Goal: Task Accomplishment & Management: Use online tool/utility

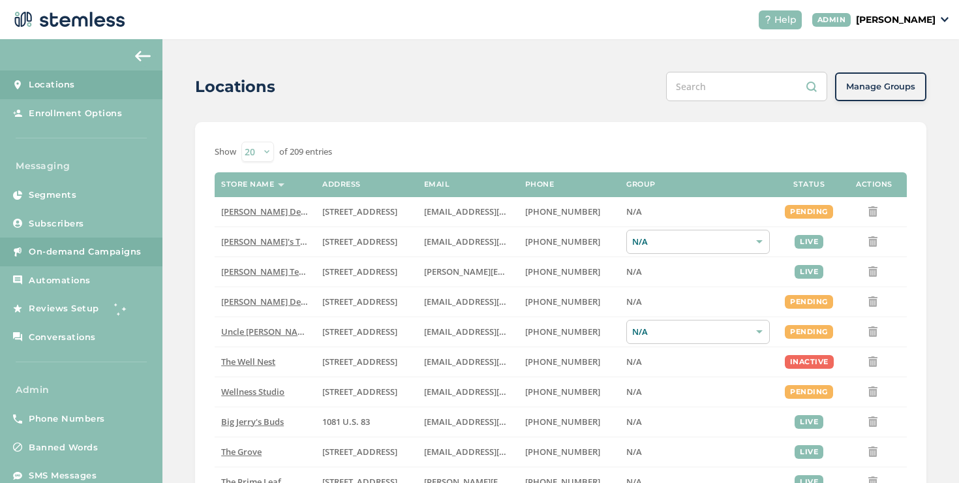
click at [134, 246] on span "On-demand Campaigns" at bounding box center [85, 251] width 113 height 13
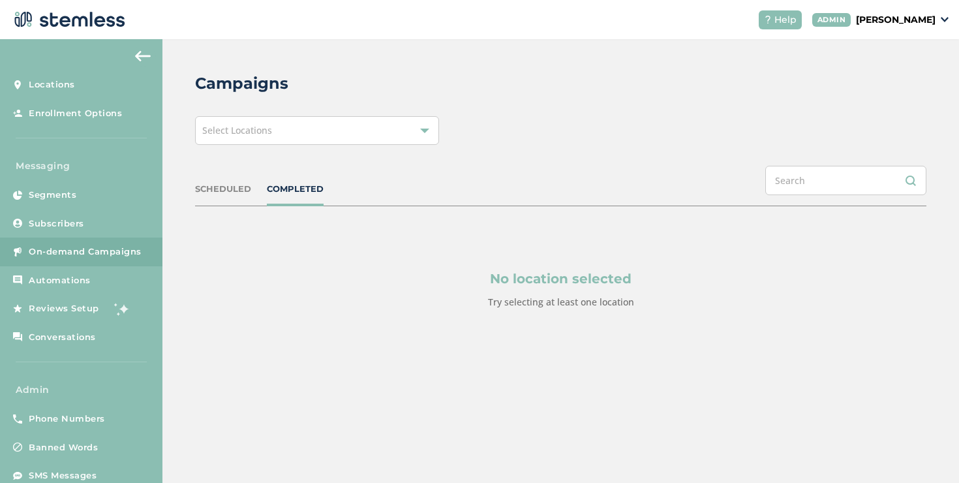
click at [309, 140] on div "Select Locations" at bounding box center [317, 130] width 244 height 29
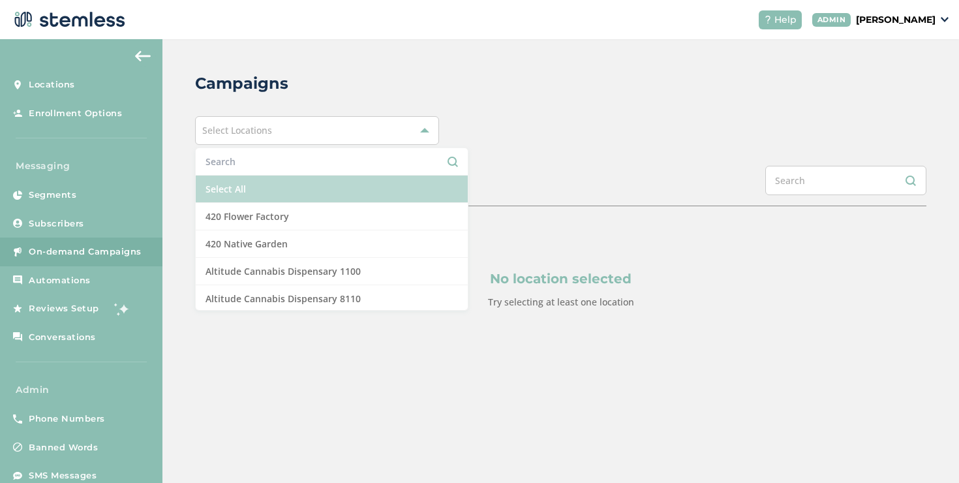
click at [281, 182] on li "Select All" at bounding box center [332, 188] width 272 height 27
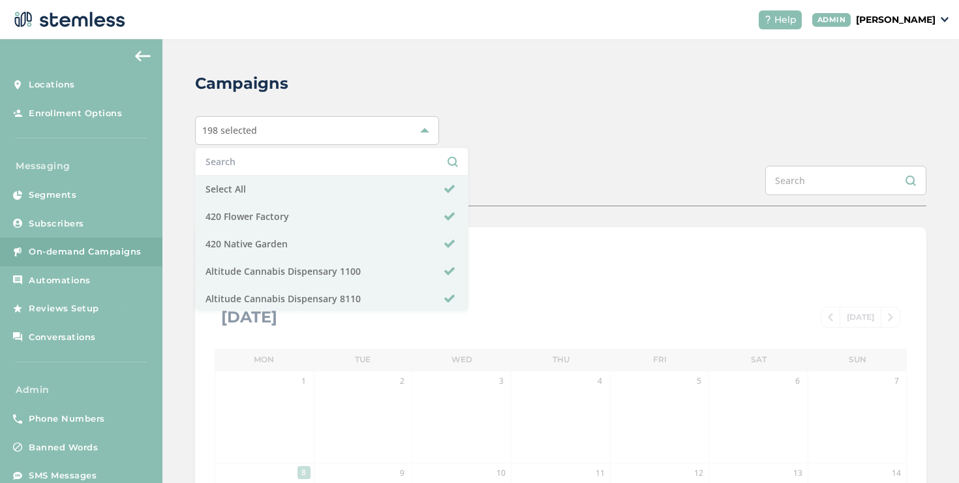
click at [453, 153] on div "Campaigns 198 selected Select All 420 Flower Factory 420 Native Garden Altitude…" at bounding box center [560, 461] width 796 height 844
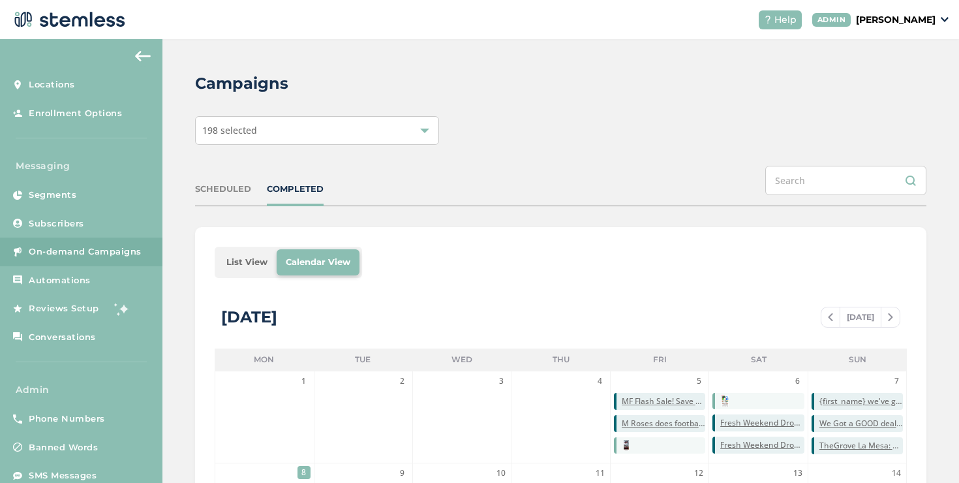
click at [248, 259] on li "List View" at bounding box center [246, 262] width 59 height 26
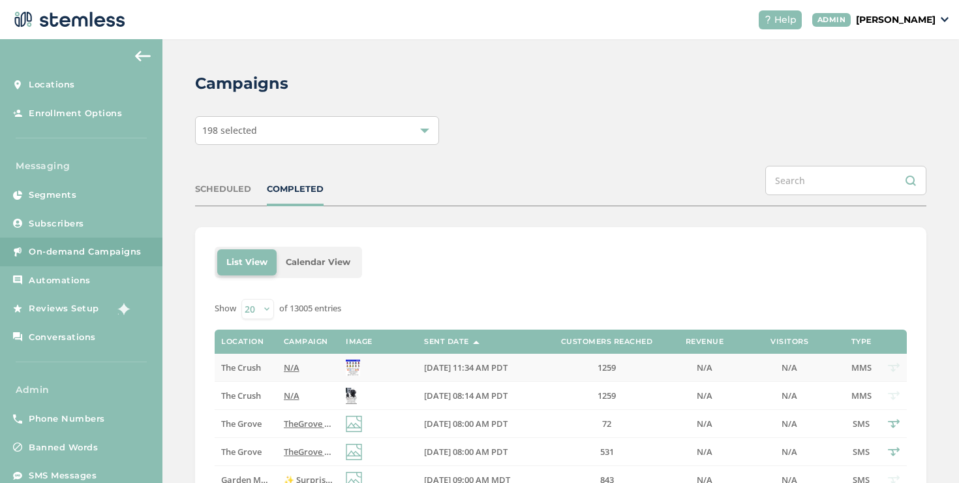
click at [285, 372] on span "N/A" at bounding box center [292, 367] width 16 height 12
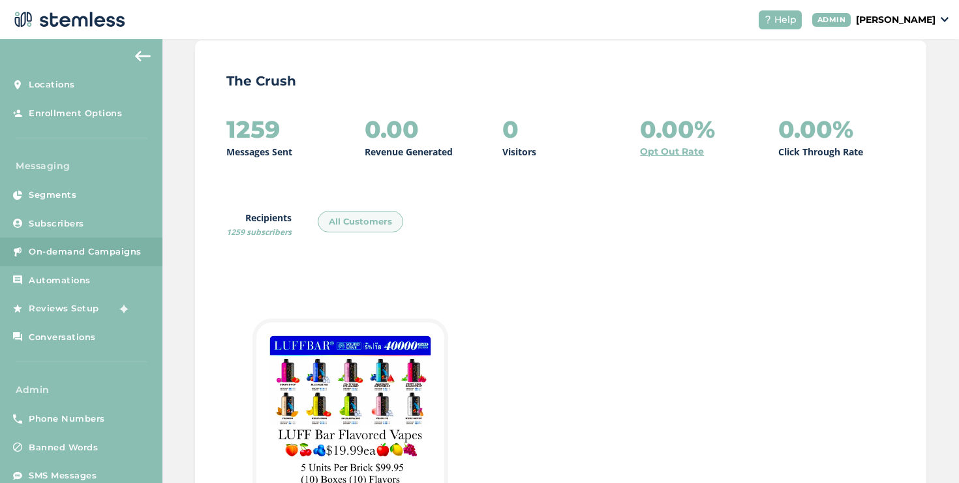
scroll to position [11, 0]
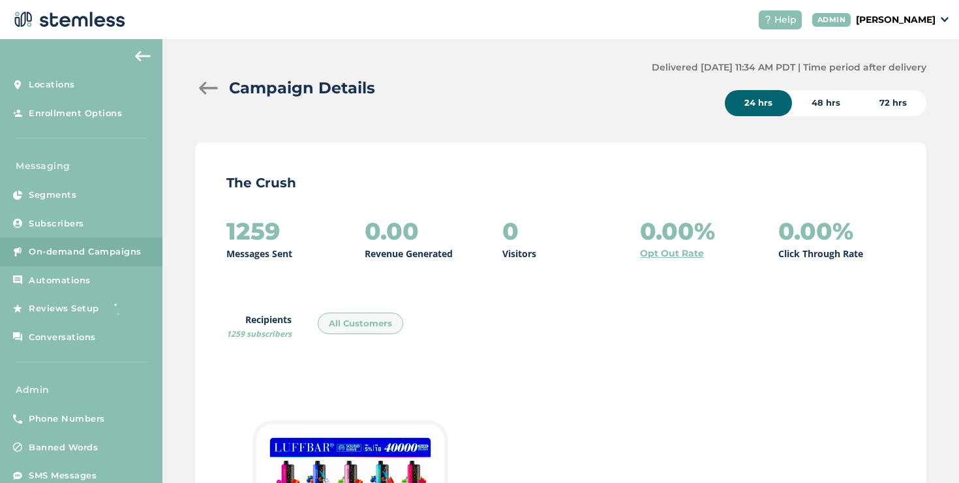
click at [213, 86] on div at bounding box center [208, 88] width 26 height 13
